Goal: Task Accomplishment & Management: Complete application form

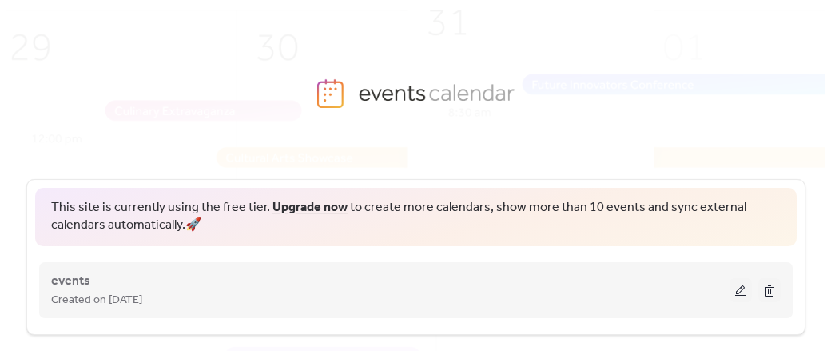
scroll to position [18, 0]
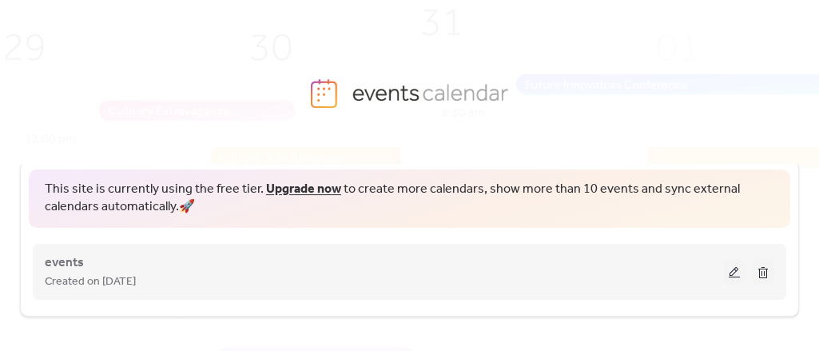
click at [729, 264] on button at bounding box center [734, 272] width 22 height 24
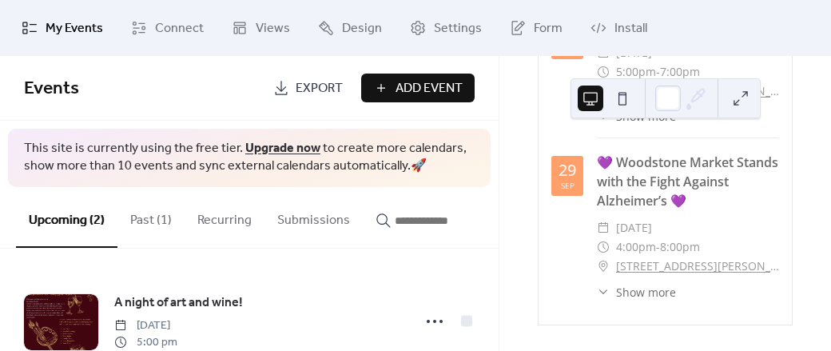
click at [406, 82] on span "Add Event" at bounding box center [428, 88] width 67 height 19
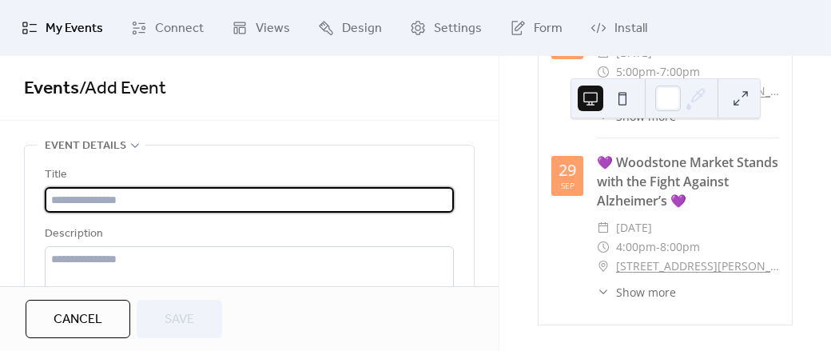
click at [117, 202] on input "text" at bounding box center [249, 200] width 409 height 26
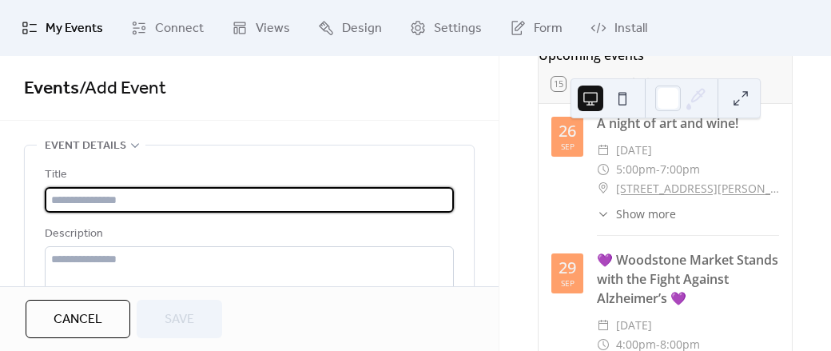
scroll to position [201, 0]
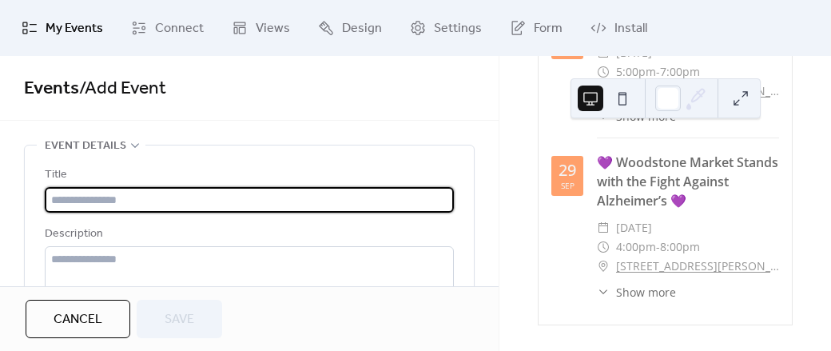
click at [156, 192] on input "text" at bounding box center [249, 200] width 409 height 26
click at [153, 196] on input "text" at bounding box center [249, 200] width 409 height 26
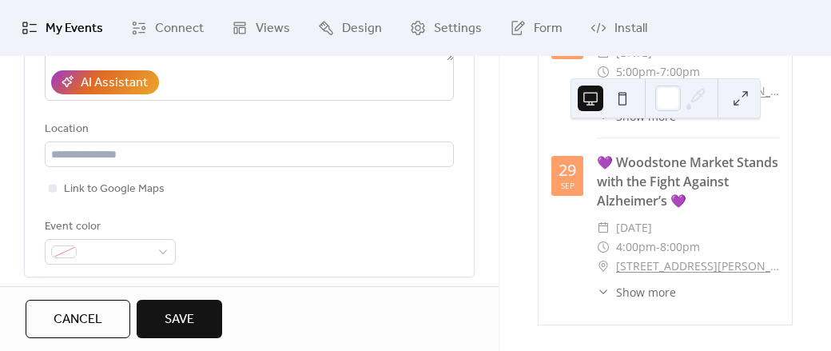
scroll to position [309, 0]
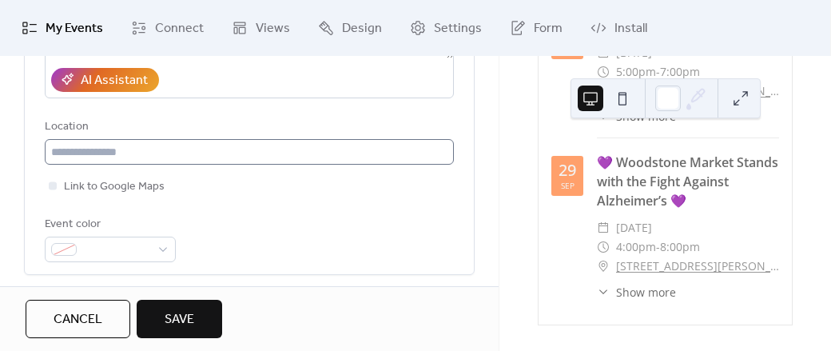
type input "**********"
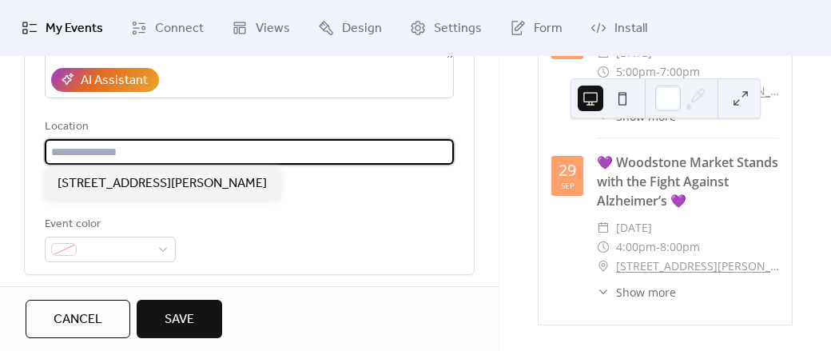
click at [118, 142] on input "text" at bounding box center [249, 152] width 409 height 26
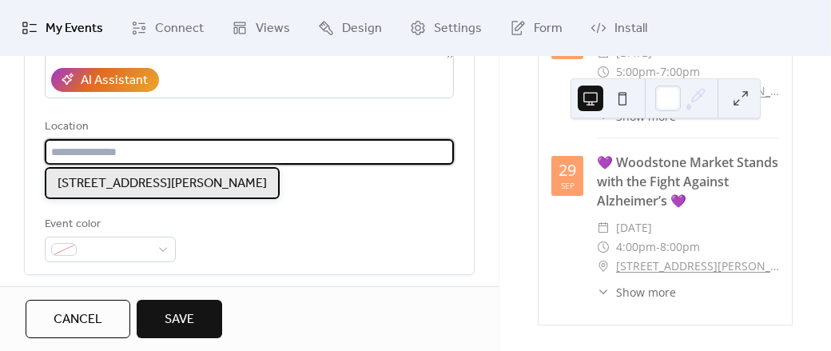
click at [120, 185] on span "[STREET_ADDRESS][PERSON_NAME]" at bounding box center [162, 183] width 209 height 19
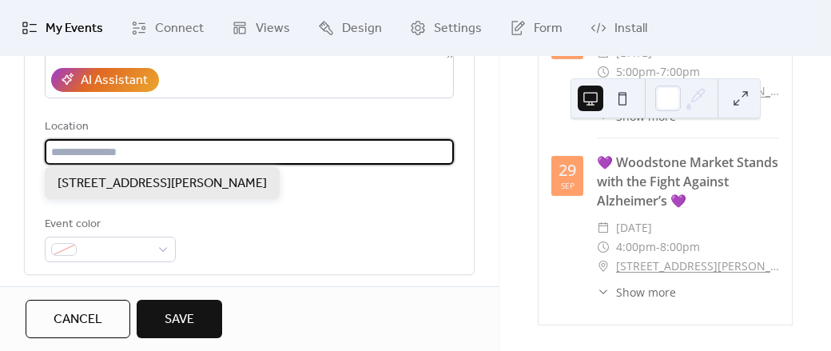
type input "**********"
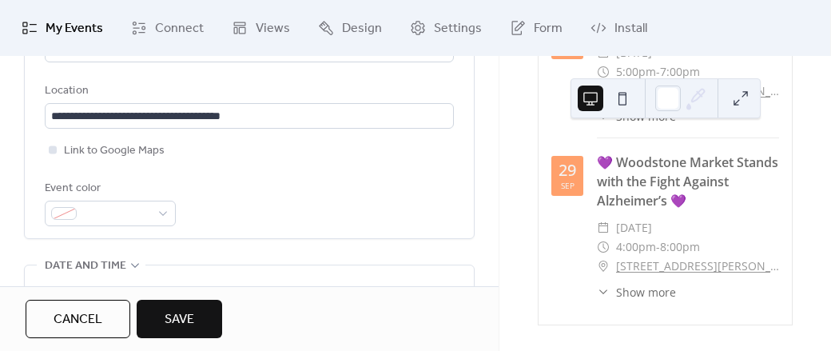
scroll to position [346, 0]
click at [103, 201] on div at bounding box center [110, 213] width 131 height 26
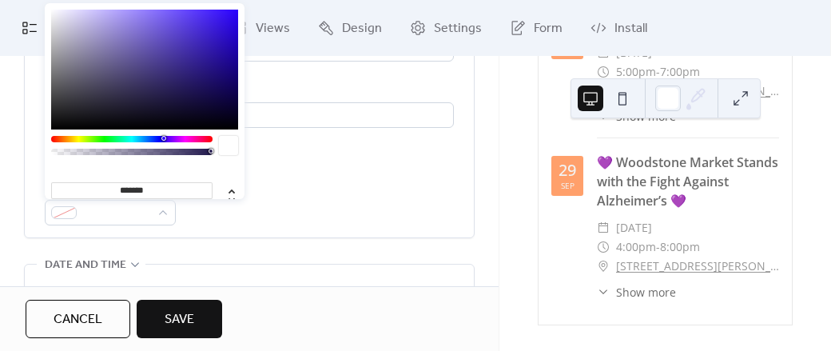
click at [243, 232] on div "**********" at bounding box center [249, 18] width 409 height 438
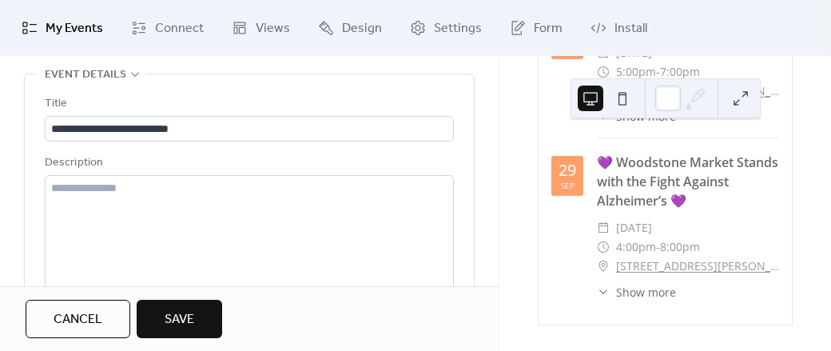
scroll to position [0, 0]
